Goal: Task Accomplishment & Management: Manage account settings

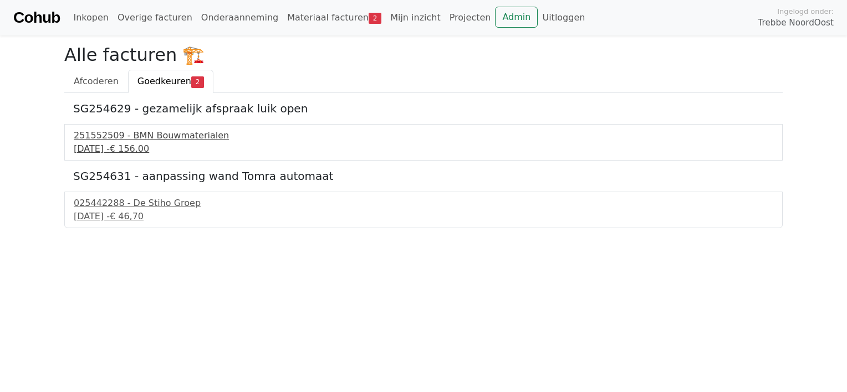
click at [173, 135] on div "251552509 - BMN Bouwmaterialen" at bounding box center [424, 135] width 700 height 13
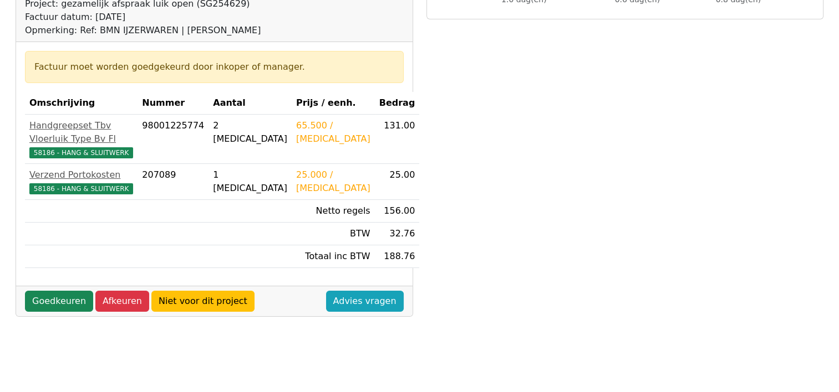
scroll to position [150, 0]
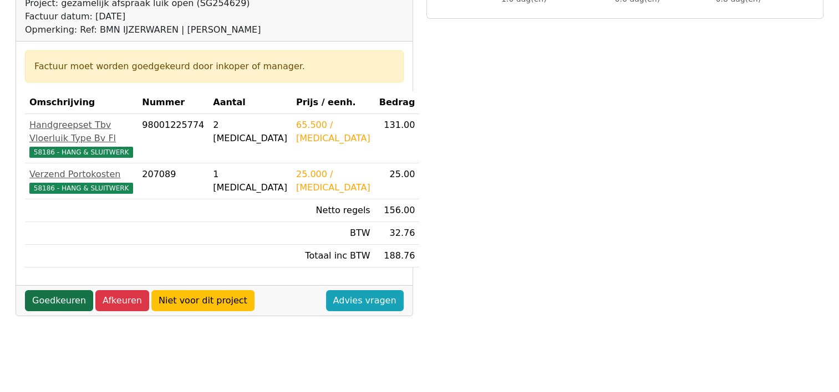
click at [54, 290] on link "Goedkeuren" at bounding box center [59, 300] width 68 height 21
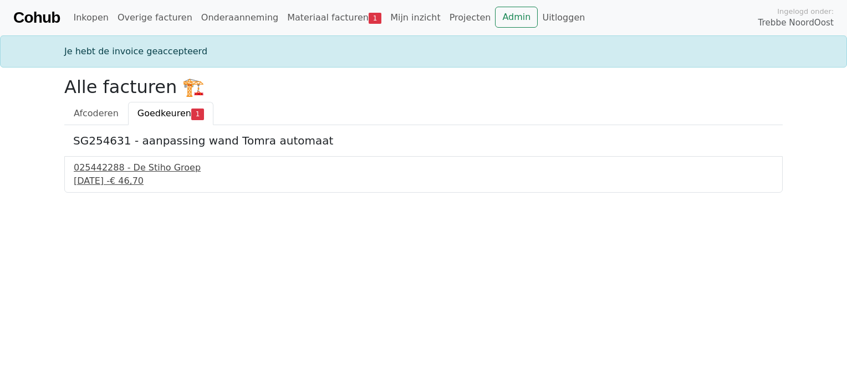
click at [132, 165] on div "025442288 - De Stiho Groep" at bounding box center [424, 167] width 700 height 13
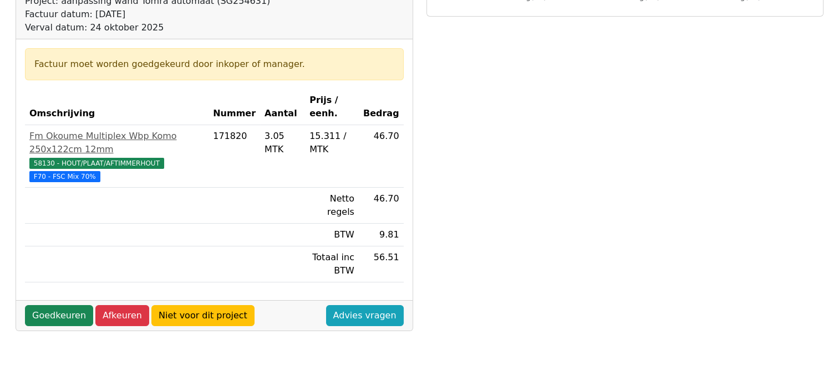
scroll to position [234, 0]
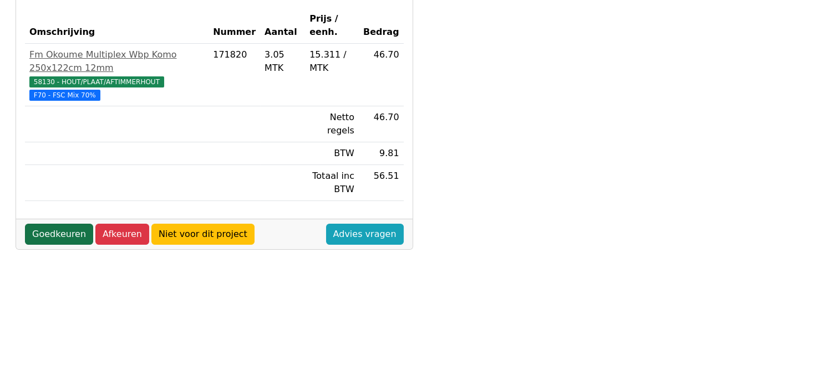
click at [60, 224] on link "Goedkeuren" at bounding box center [59, 234] width 68 height 21
